Goal: Transaction & Acquisition: Purchase product/service

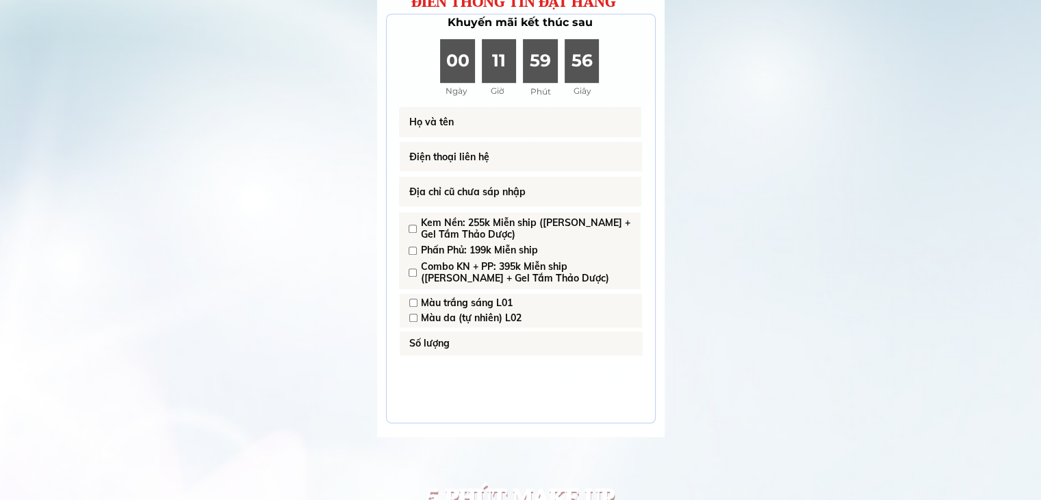
scroll to position [1010, 0]
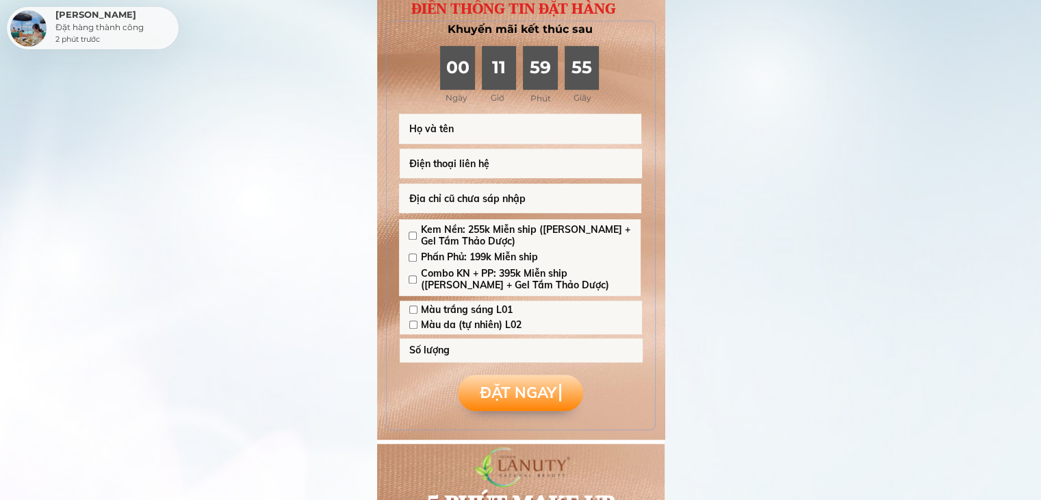
click at [520, 129] on input "text" at bounding box center [520, 129] width 230 height 30
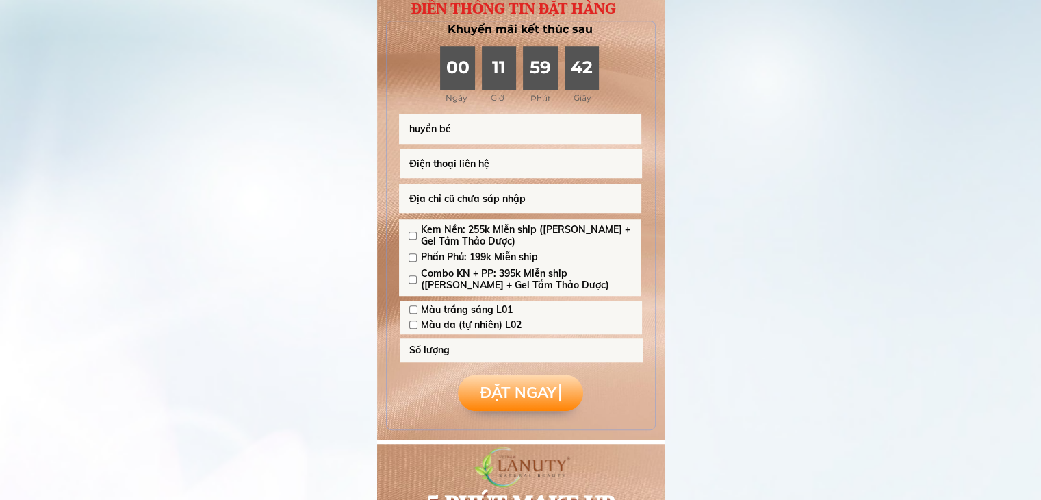
type input "huyền bé"
click at [520, 165] on input "tel" at bounding box center [521, 164] width 230 height 30
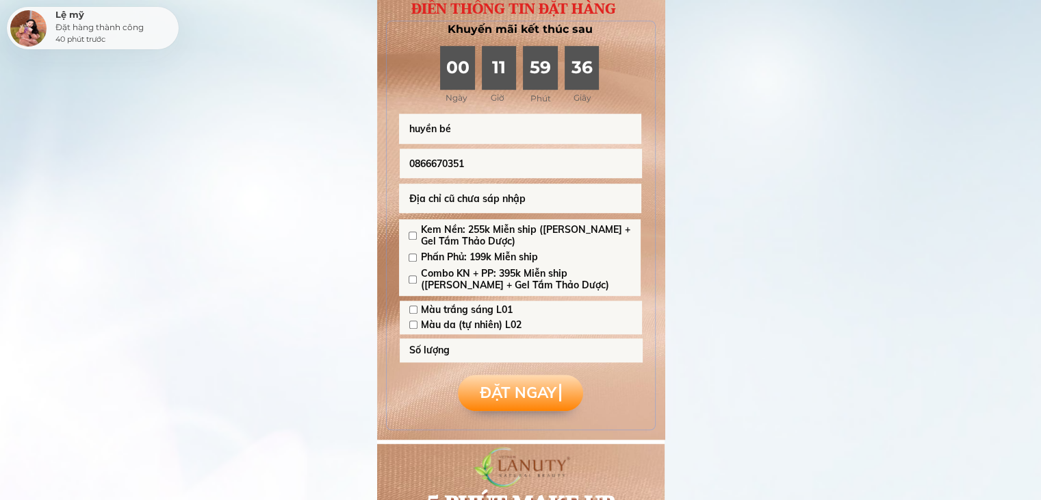
type input "0866670351"
click at [523, 199] on input "text" at bounding box center [520, 198] width 230 height 30
type input "[GEOGRAPHIC_DATA]"
click at [413, 277] on input "checkbox" at bounding box center [413, 279] width 8 height 8
checkbox input "true"
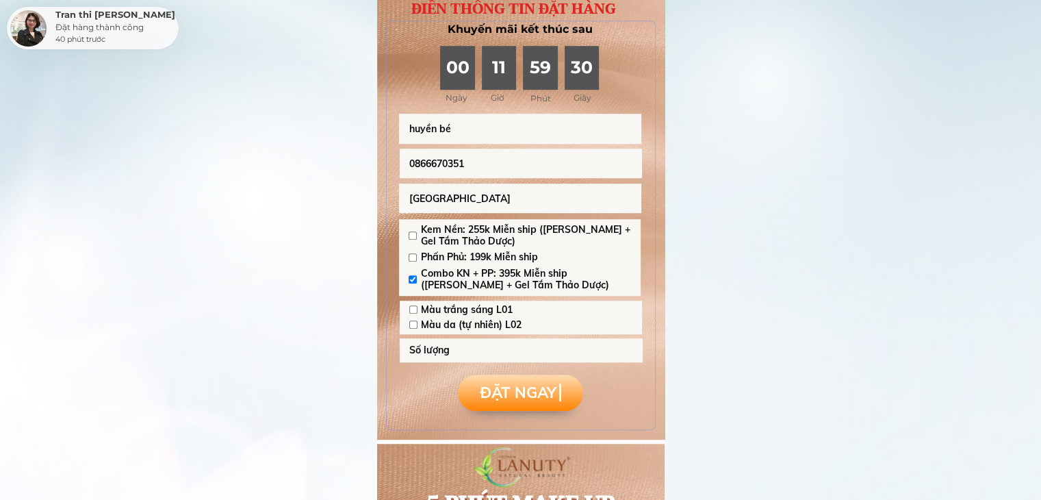
click at [411, 320] on input "checkbox" at bounding box center [413, 324] width 8 height 8
checkbox input "true"
click at [498, 365] on form "ĐẶT NGAY ĐẶT NGAY ĐẶT NGAY 0866670351 huyền bé phú thọ Kem Nền: 255k Miễn ship …" at bounding box center [520, 262] width 243 height 297
click at [498, 355] on input "number" at bounding box center [521, 350] width 231 height 24
type input "1"
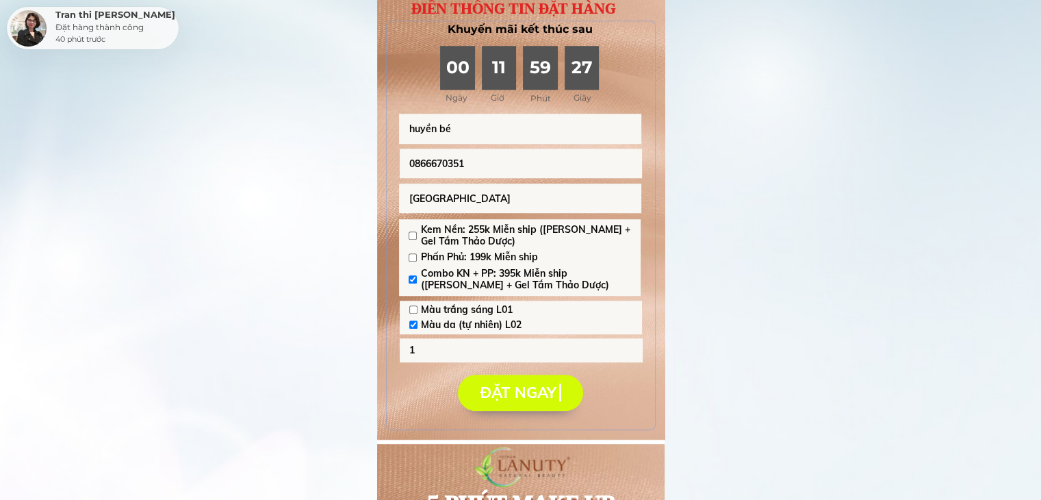
click at [517, 392] on b "ĐẶT NGAY" at bounding box center [517, 392] width 77 height 18
